Goal: Task Accomplishment & Management: Complete application form

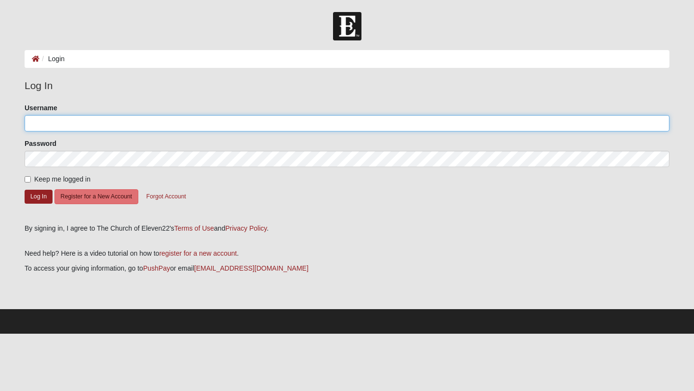
click at [197, 125] on input "Username" at bounding box center [347, 123] width 645 height 16
type input "angiemc1971"
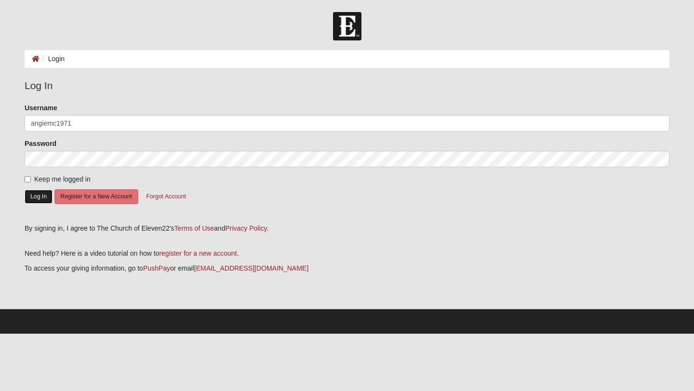
click at [42, 197] on button "Log In" at bounding box center [39, 197] width 28 height 14
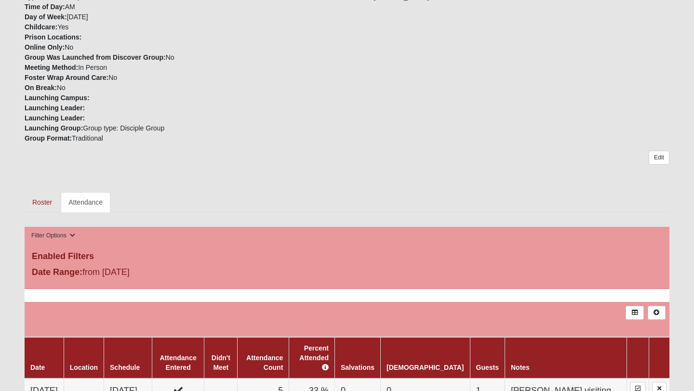
scroll to position [258, 0]
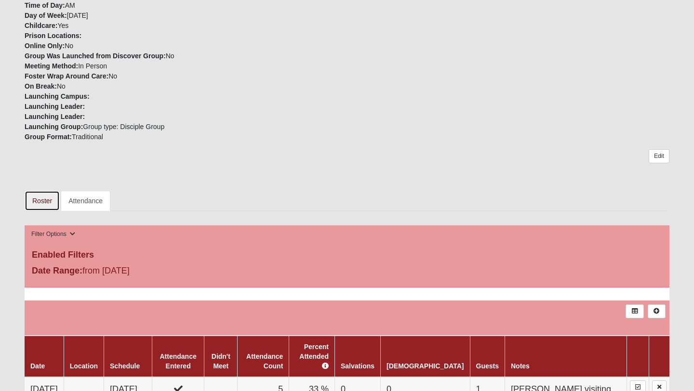
click at [44, 201] on link "Roster" at bounding box center [42, 201] width 35 height 20
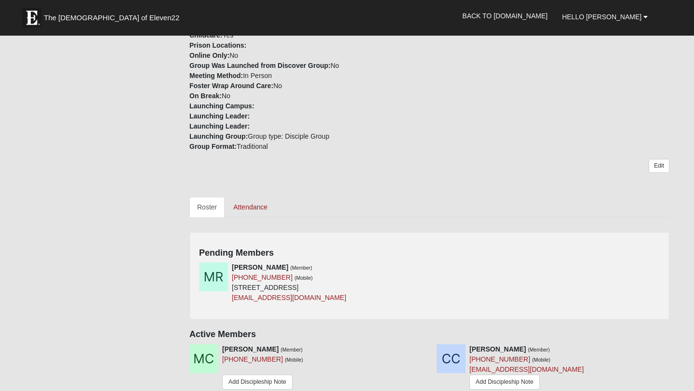
scroll to position [262, 0]
click at [427, 265] on icon at bounding box center [426, 266] width 7 height 7
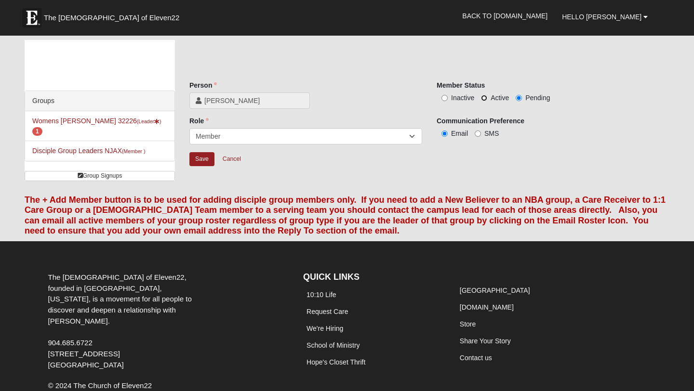
click at [485, 98] on input "Active" at bounding box center [484, 98] width 6 height 6
radio input "true"
click at [479, 135] on input "SMS" at bounding box center [478, 134] width 6 height 6
radio input "true"
click at [231, 133] on select "Leader Coleader Coach Member Campus Lead Future Leader" at bounding box center [305, 136] width 233 height 16
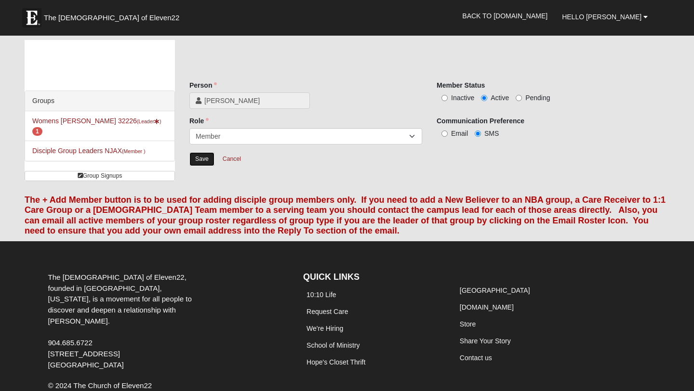
click at [205, 160] on input "Save" at bounding box center [201, 159] width 25 height 14
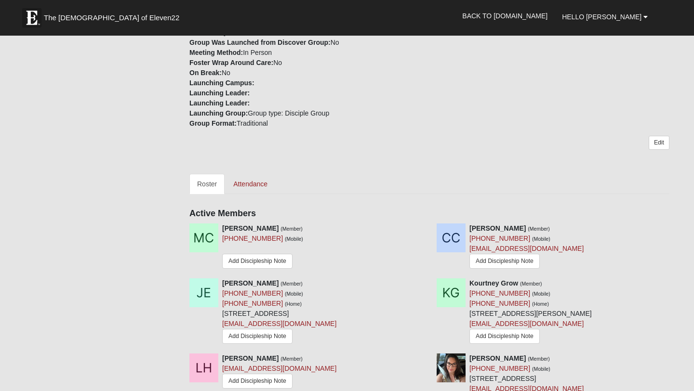
scroll to position [301, 0]
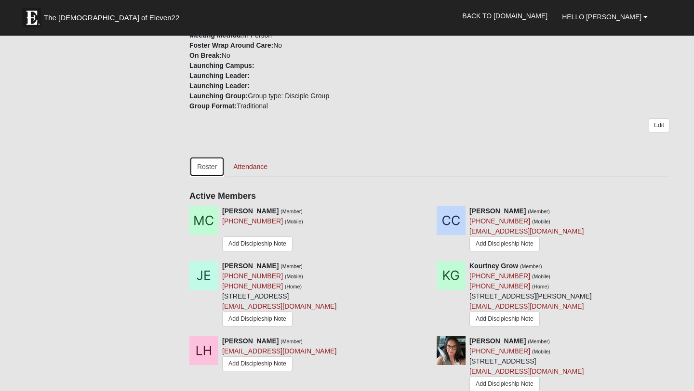
click at [211, 170] on link "Roster" at bounding box center [206, 167] width 35 height 20
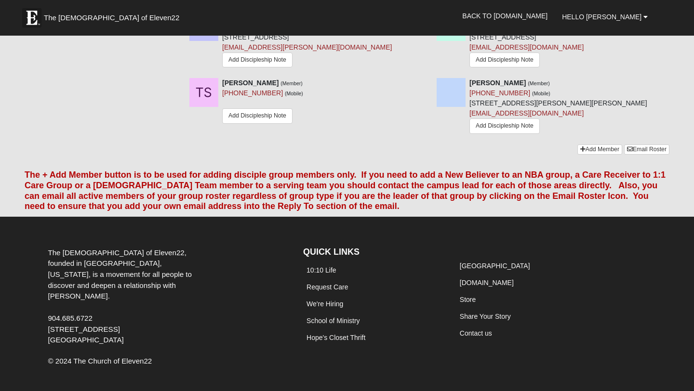
scroll to position [918, 0]
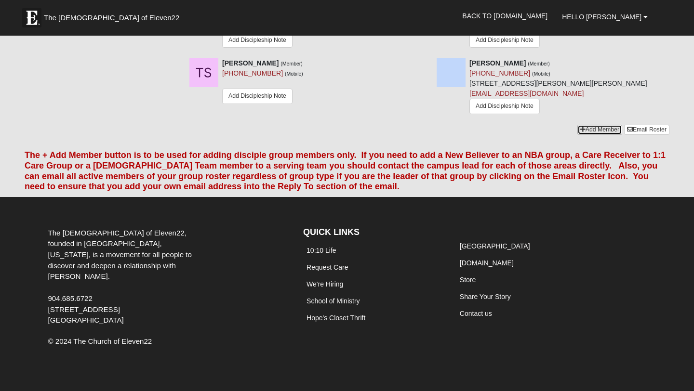
click at [580, 129] on icon at bounding box center [582, 130] width 5 height 6
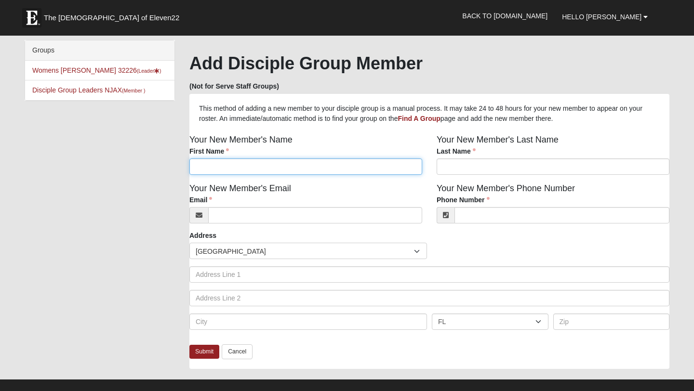
click at [314, 168] on input "First Name" at bounding box center [305, 167] width 233 height 16
type input "Amber"
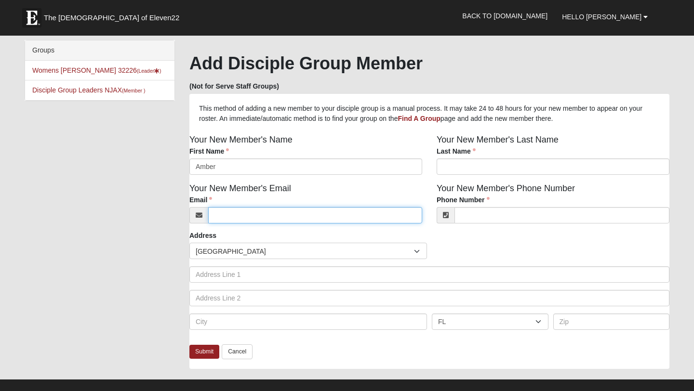
click at [289, 218] on input "Email" at bounding box center [315, 215] width 214 height 16
type input "Bamber1102@gmail.com"
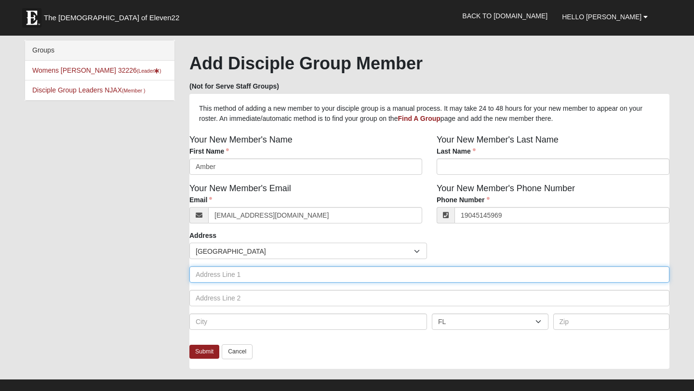
type input "(904) 514-5969"
click at [256, 271] on input "text" at bounding box center [429, 275] width 480 height 16
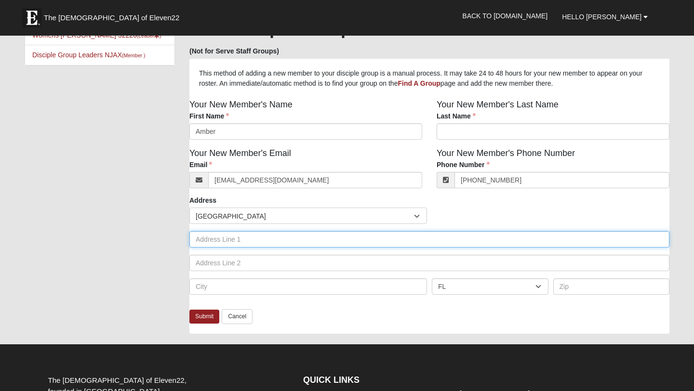
scroll to position [46, 0]
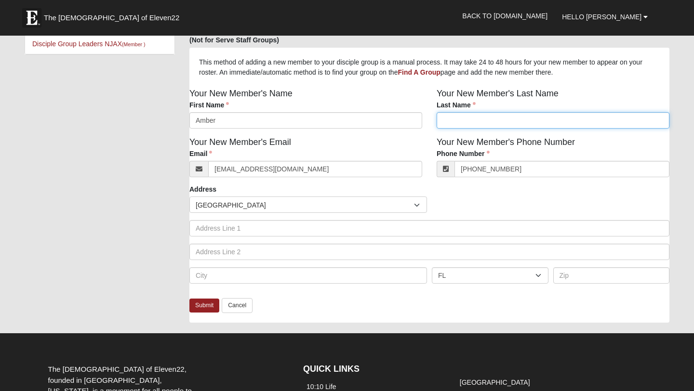
click at [475, 123] on input "Last Name" at bounding box center [553, 120] width 233 height 16
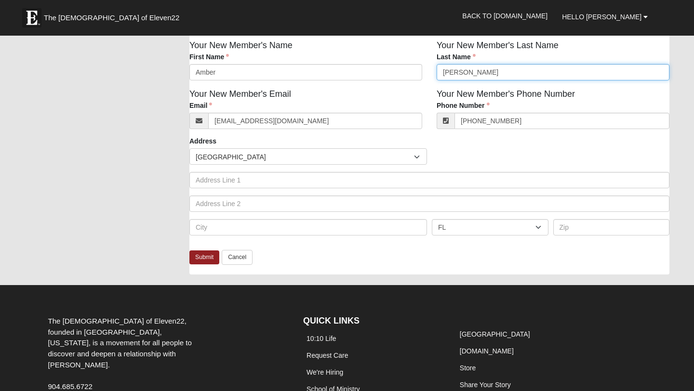
scroll to position [105, 0]
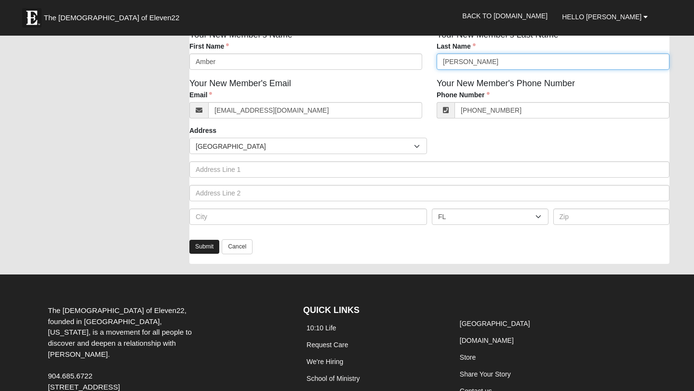
type input "Adams"
click at [207, 249] on link "Submit" at bounding box center [204, 247] width 30 height 14
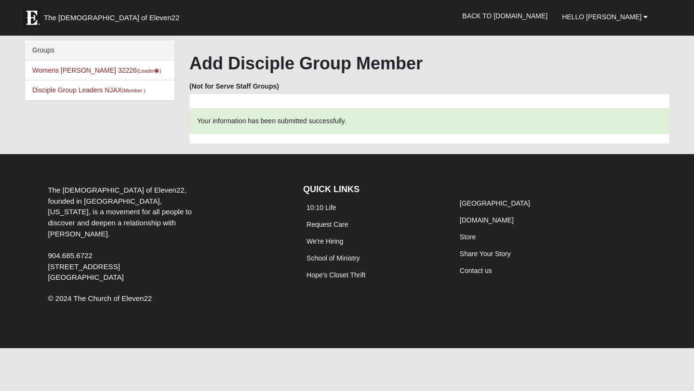
scroll to position [0, 0]
click at [93, 71] on link "Womens Mckenzie 32226 (Leader )" at bounding box center [96, 71] width 129 height 8
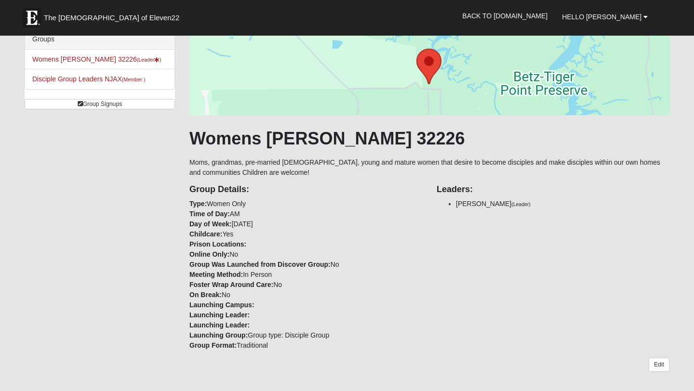
scroll to position [60, 0]
